Goal: Navigation & Orientation: Find specific page/section

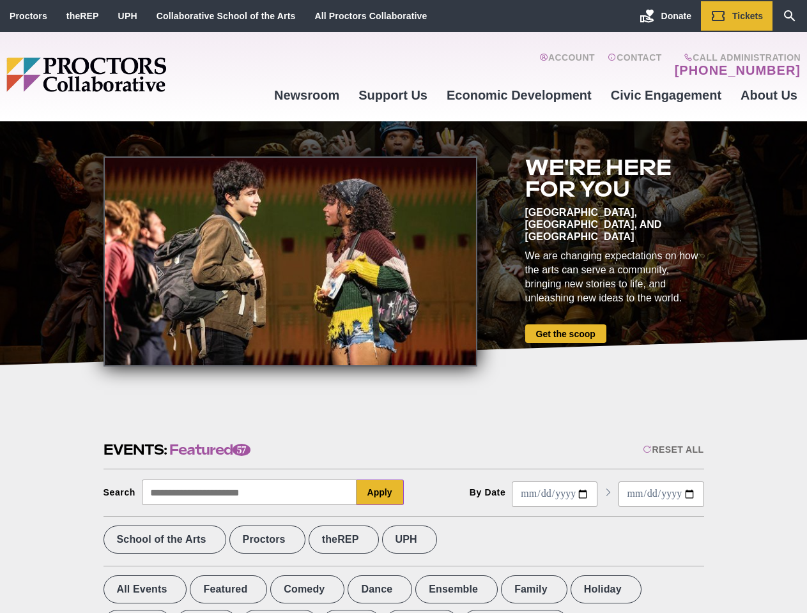
click at [403, 307] on div at bounding box center [291, 262] width 374 height 210
click at [672, 450] on div "Reset All" at bounding box center [673, 450] width 61 height 10
click at [380, 493] on button "Apply" at bounding box center [380, 493] width 47 height 26
